Goal: Task Accomplishment & Management: Manage account settings

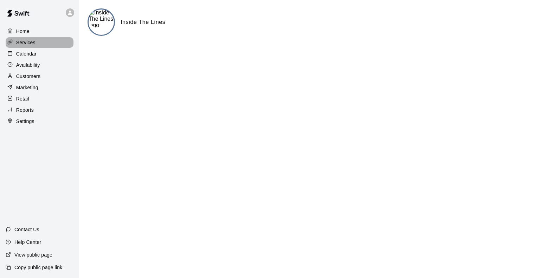
click at [31, 44] on p "Services" at bounding box center [25, 42] width 19 height 7
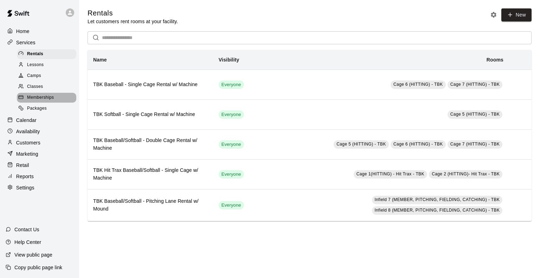
click at [44, 101] on span "Memberships" at bounding box center [40, 97] width 27 height 7
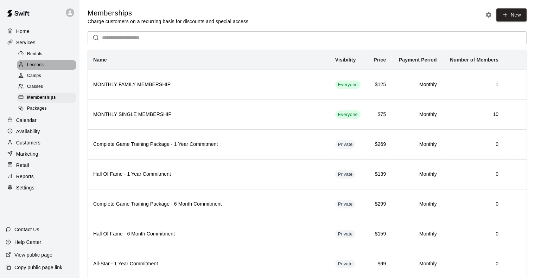
click at [31, 65] on span "Lessons" at bounding box center [35, 65] width 17 height 7
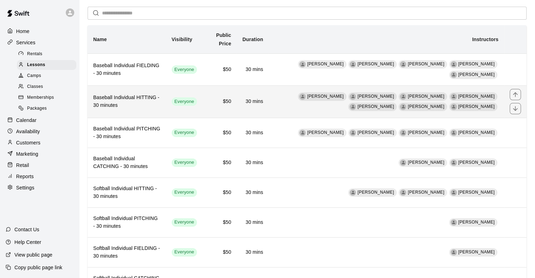
scroll to position [30, 0]
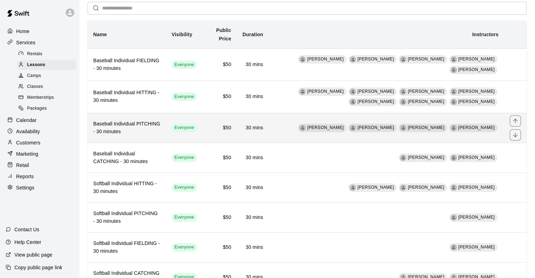
click at [149, 123] on h6 "Baseball Individual PITCHING - 30 minutes" at bounding box center [126, 127] width 67 height 15
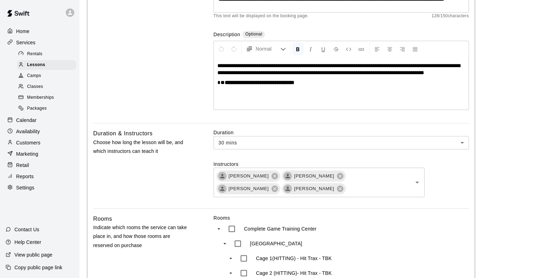
scroll to position [111, 0]
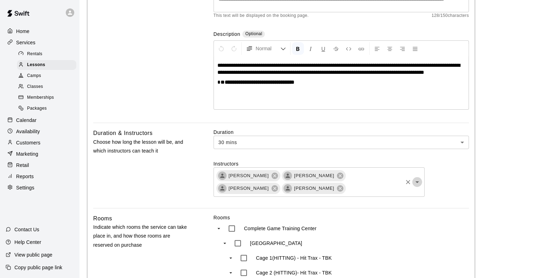
click at [418, 183] on icon "Open" at bounding box center [417, 182] width 8 height 8
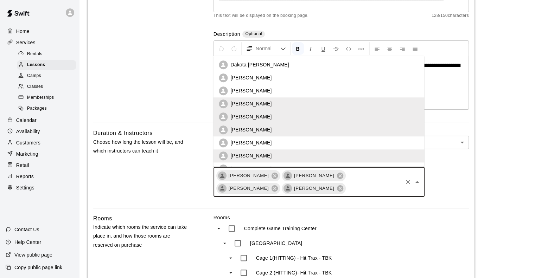
click at [253, 65] on p "Dakota [PERSON_NAME]" at bounding box center [259, 64] width 58 height 7
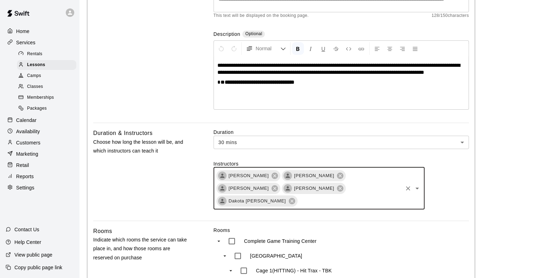
click at [139, 185] on div "Duration & Instructors Choose how long the lesson will be, and which instructor…" at bounding box center [142, 175] width 98 height 92
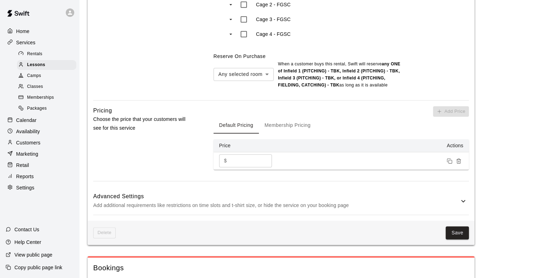
scroll to position [698, 0]
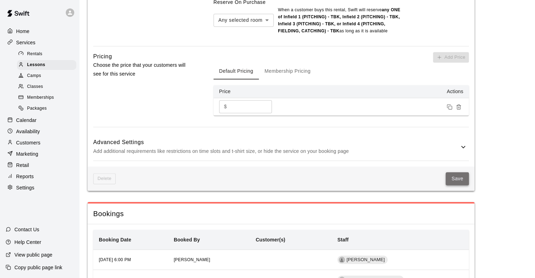
click at [452, 172] on button "Save" at bounding box center [457, 178] width 23 height 13
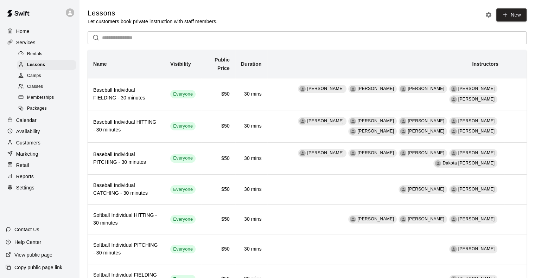
click at [337, 69] on th "Instructors" at bounding box center [385, 64] width 237 height 28
click at [25, 180] on p "Reports" at bounding box center [25, 176] width 18 height 7
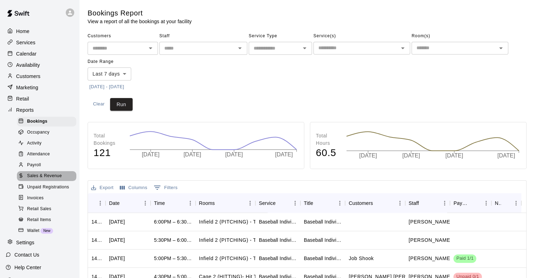
click at [48, 180] on span "Sales & Revenue" at bounding box center [44, 176] width 35 height 7
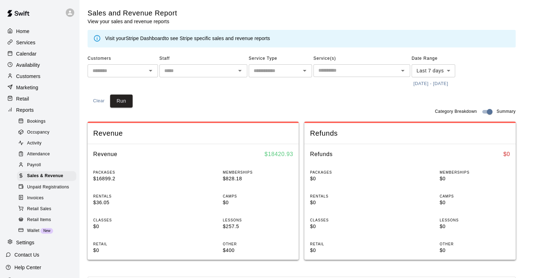
drag, startPoint x: 189, startPoint y: 94, endPoint x: 165, endPoint y: 95, distance: 24.3
click at [165, 95] on div "Customers ​ Staff ​ Service Type ​ Service(s) ​ Date Range Last 7 days **** ​ […" at bounding box center [302, 80] width 428 height 55
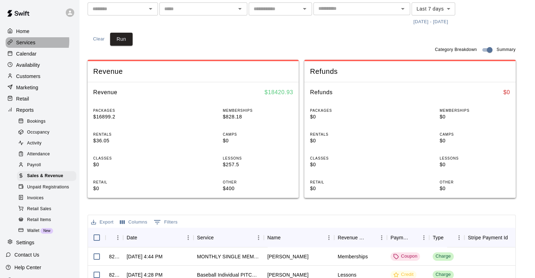
click at [30, 42] on p "Services" at bounding box center [25, 42] width 19 height 7
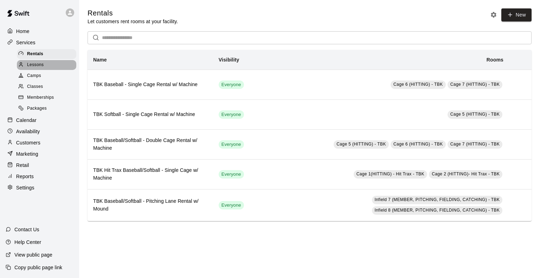
click at [38, 69] on span "Lessons" at bounding box center [35, 65] width 17 height 7
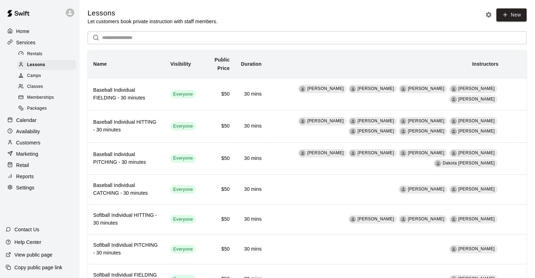
scroll to position [59, 0]
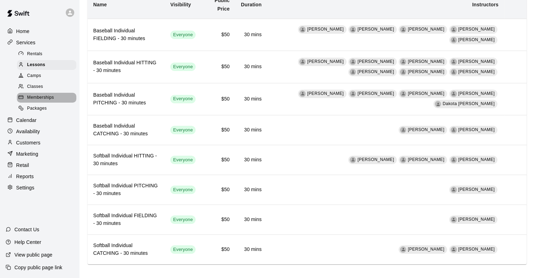
click at [48, 101] on span "Memberships" at bounding box center [40, 97] width 27 height 7
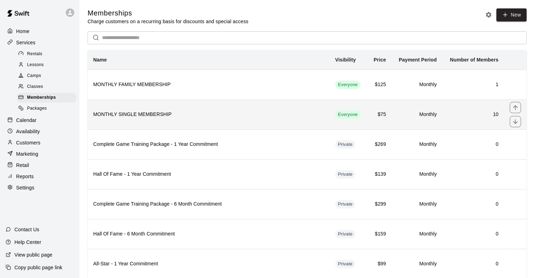
click at [196, 117] on h6 "MONTHLY SINGLE MEMBERSHIP" at bounding box center [208, 115] width 231 height 8
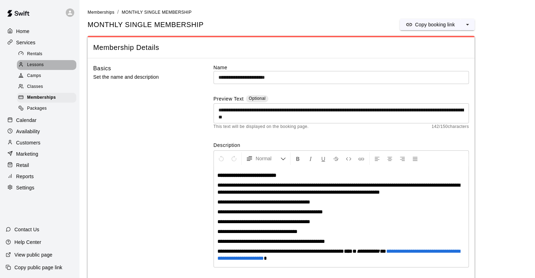
click at [45, 66] on div "Lessons" at bounding box center [46, 65] width 59 height 10
